Goal: Task Accomplishment & Management: Manage account settings

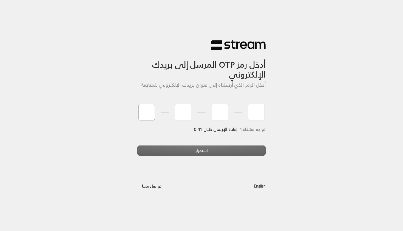
type input "6"
type input "5"
type input "8"
type input "2"
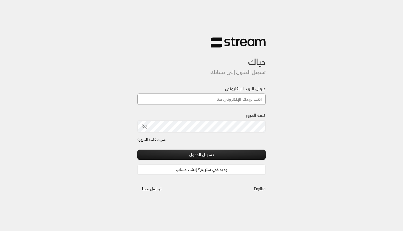
type input "[EMAIL_ADDRESS][DOMAIN_NAME]"
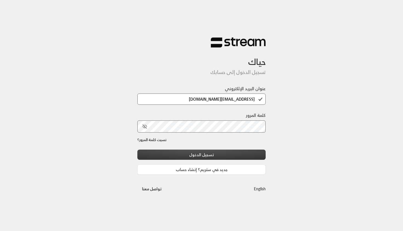
click at [190, 153] on button "تسجيل الدخول" at bounding box center [201, 154] width 128 height 10
